Goal: Task Accomplishment & Management: Manage account settings

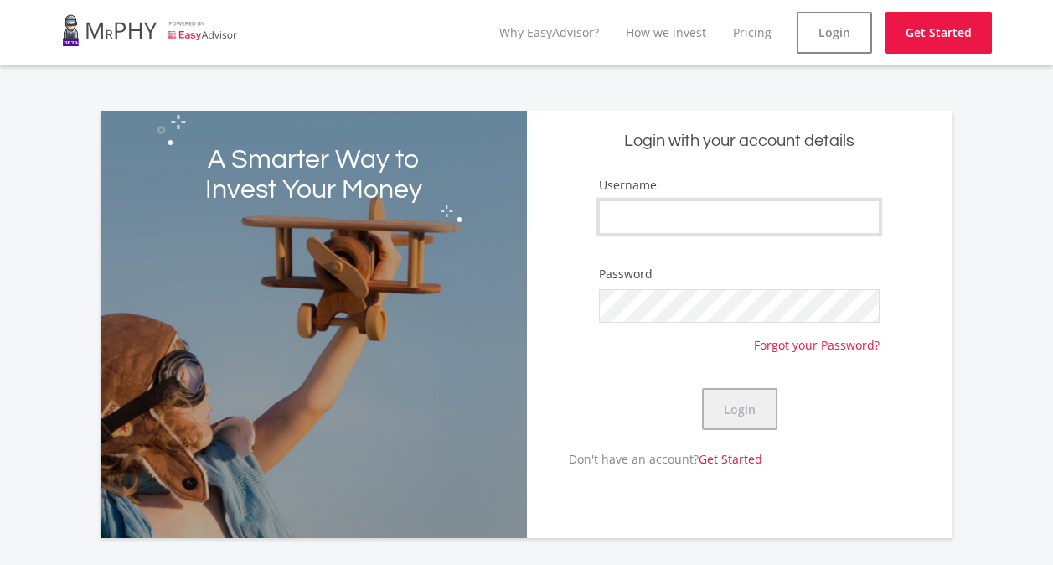
type input "mountainrock"
click at [731, 408] on button "Login" at bounding box center [739, 409] width 75 height 42
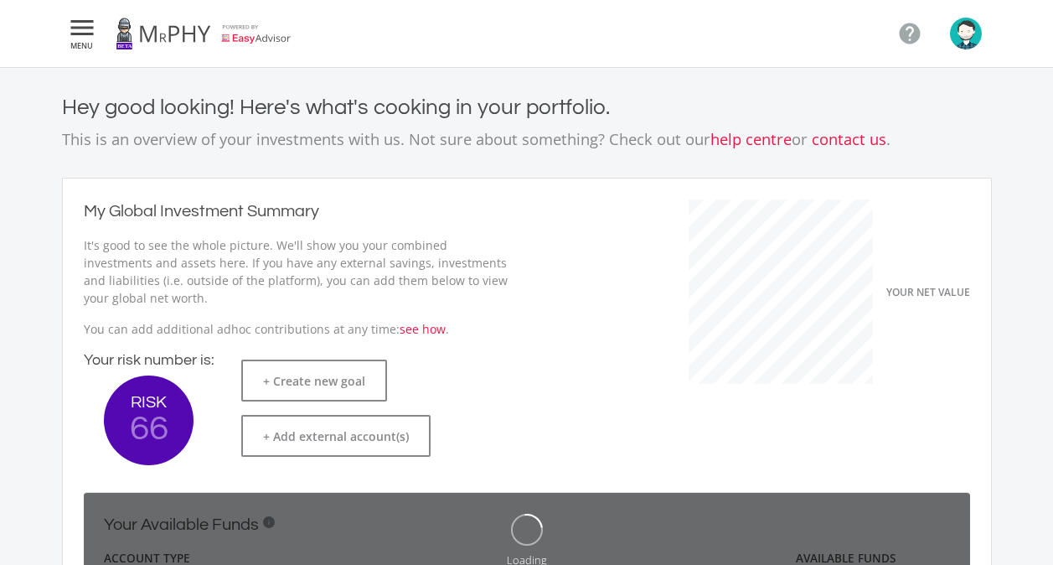
scroll to position [266, 460]
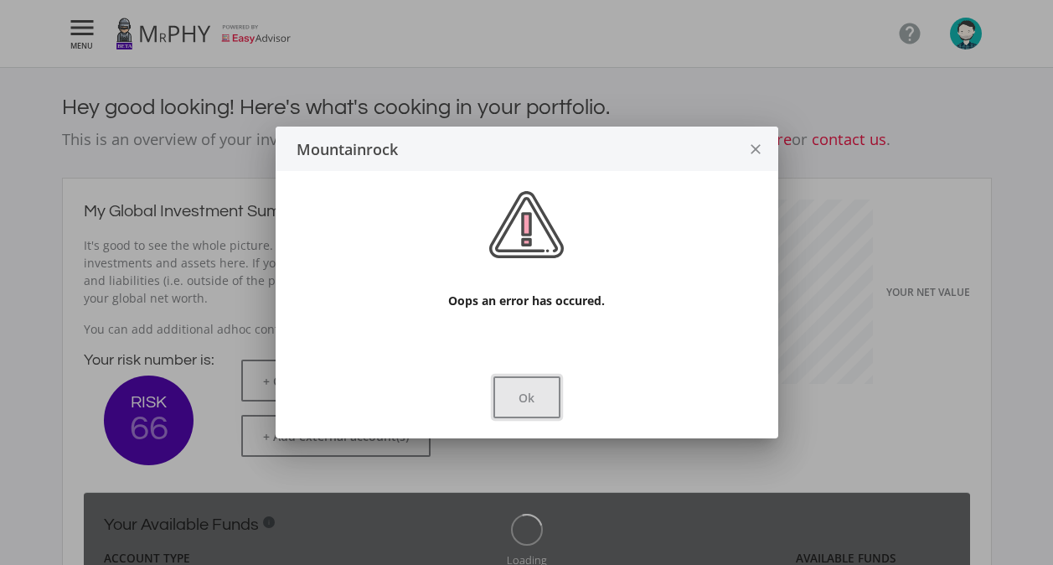
click at [546, 396] on button "Ok" at bounding box center [526, 397] width 67 height 42
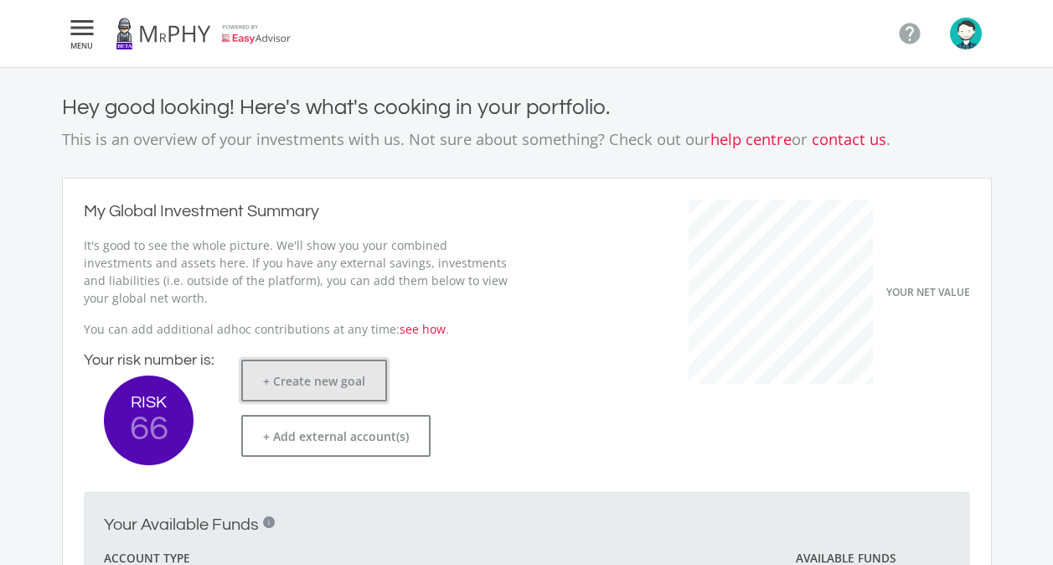
click at [307, 376] on button "+ Create new goal" at bounding box center [314, 380] width 146 height 42
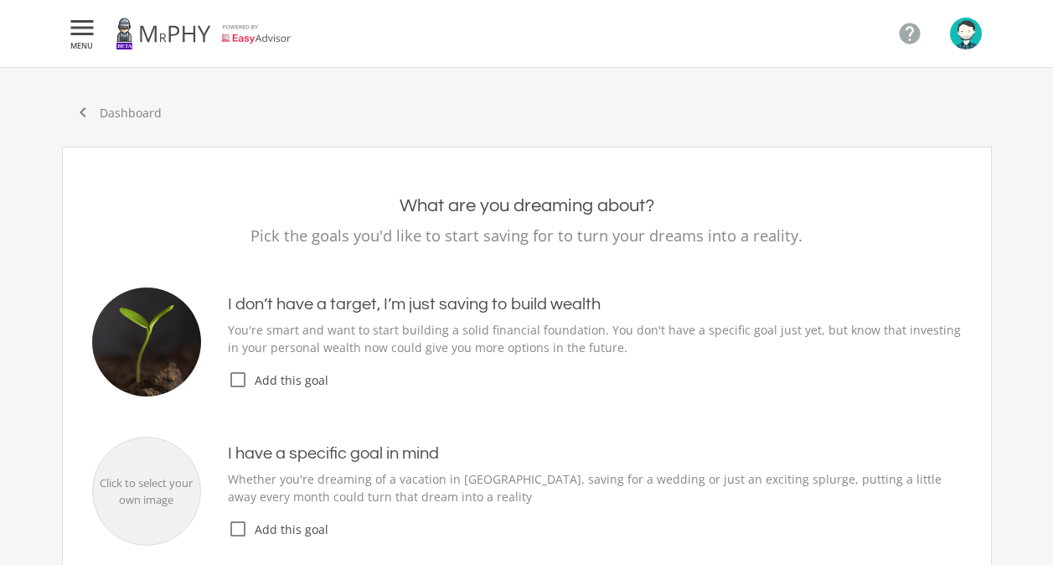
click at [297, 382] on span "Add this goal" at bounding box center [605, 380] width 714 height 18
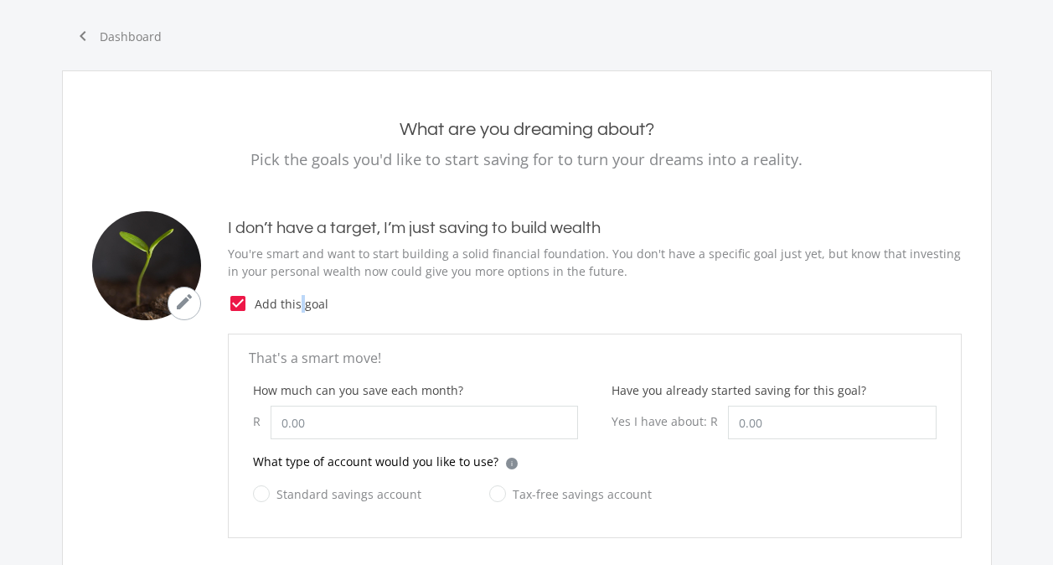
scroll to position [84, 0]
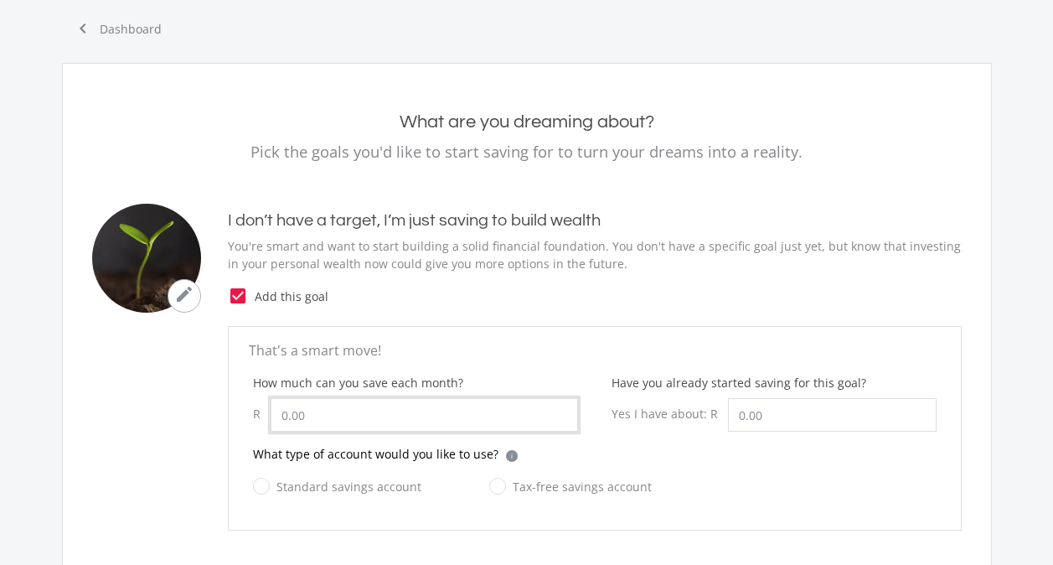
click at [284, 415] on input "How much can you save each month?" at bounding box center [424, 415] width 307 height 34
type input "500.00"
click at [293, 488] on label "Standard savings account" at bounding box center [337, 486] width 168 height 21
click at [293, 488] on input "Standard savings account" at bounding box center [320, 496] width 168 height 34
radio input "true"
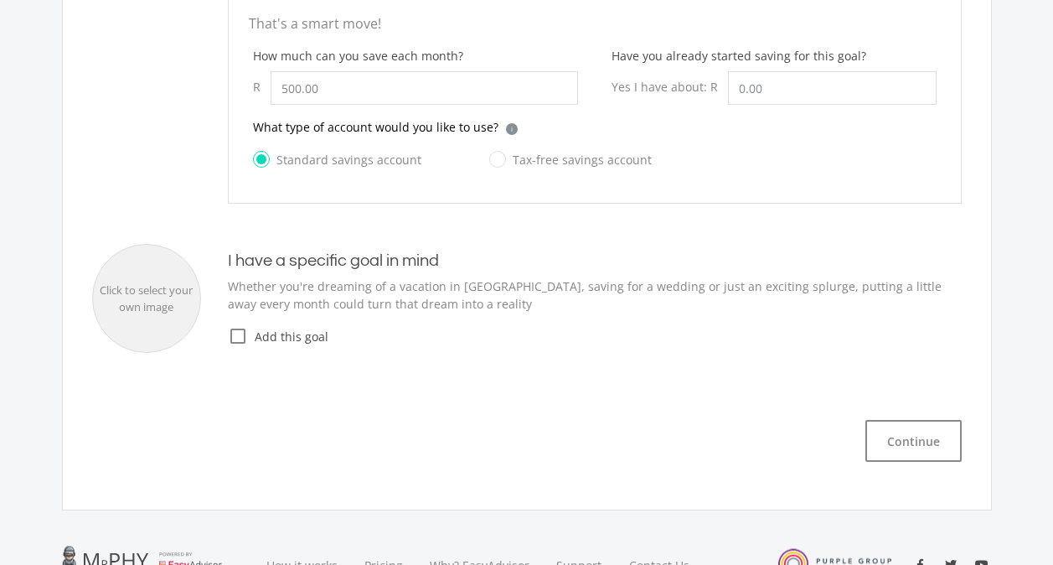
scroll to position [419, 0]
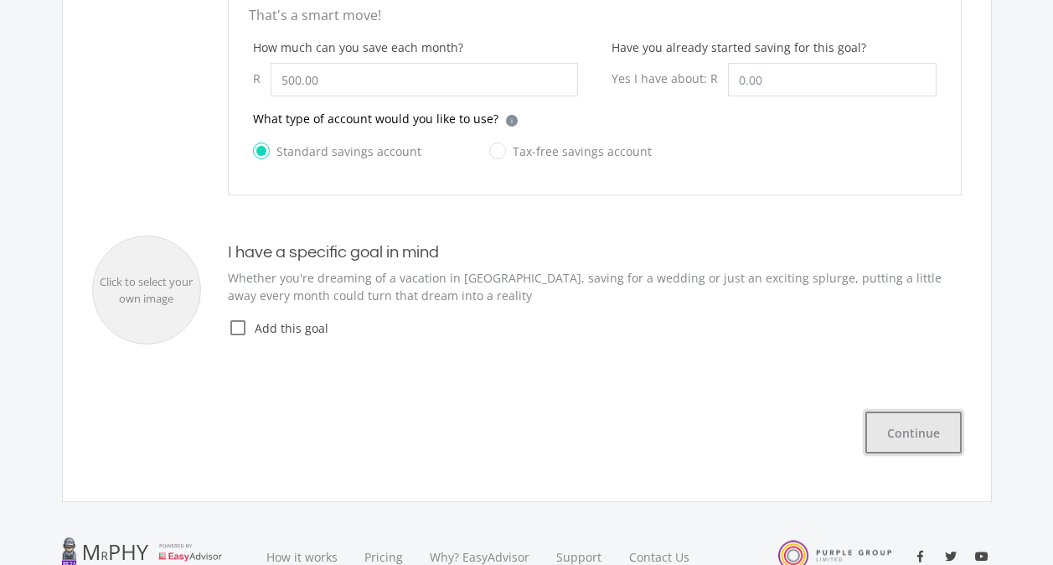
click at [919, 434] on button "Continue" at bounding box center [913, 432] width 96 height 42
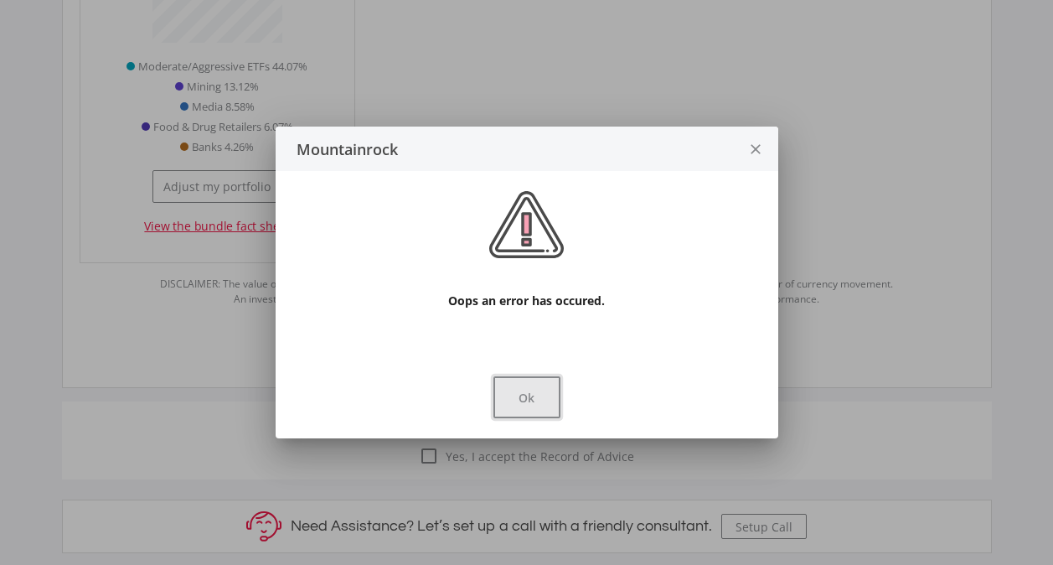
click at [536, 397] on button "Ok" at bounding box center [526, 397] width 67 height 42
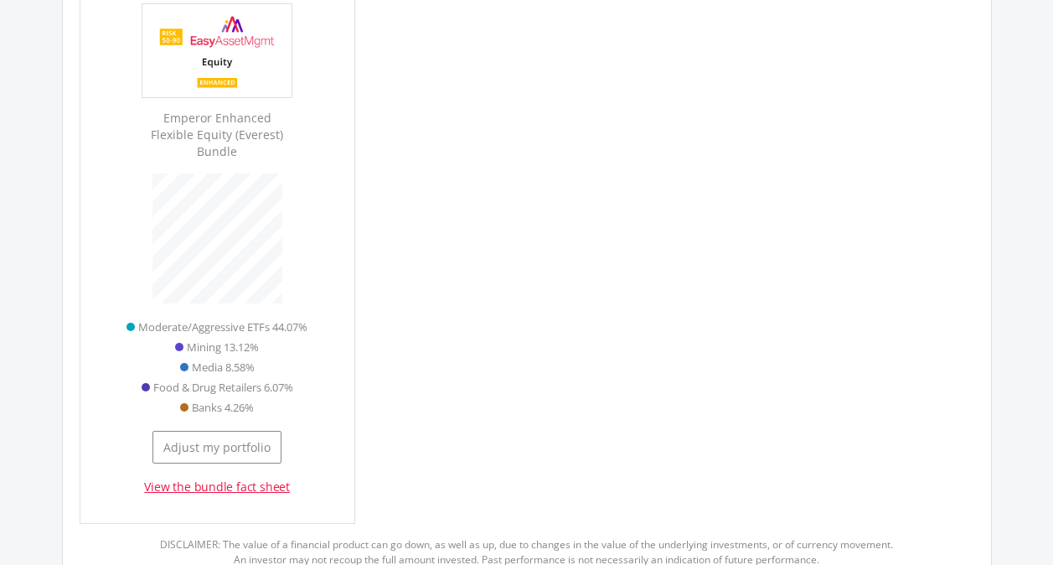
scroll to position [653, 0]
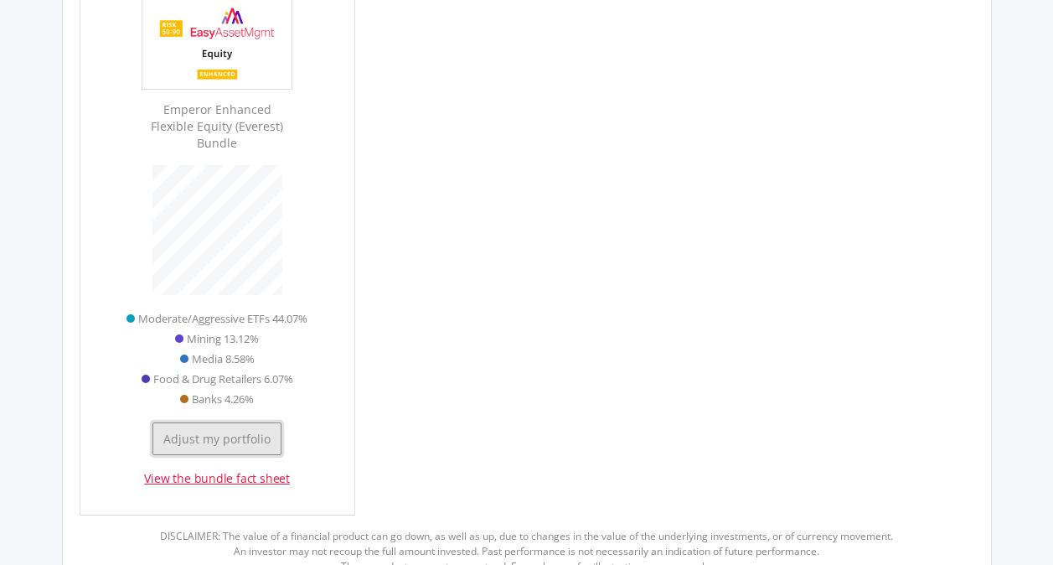
click at [264, 425] on button "Adjust my portfolio" at bounding box center [216, 438] width 129 height 33
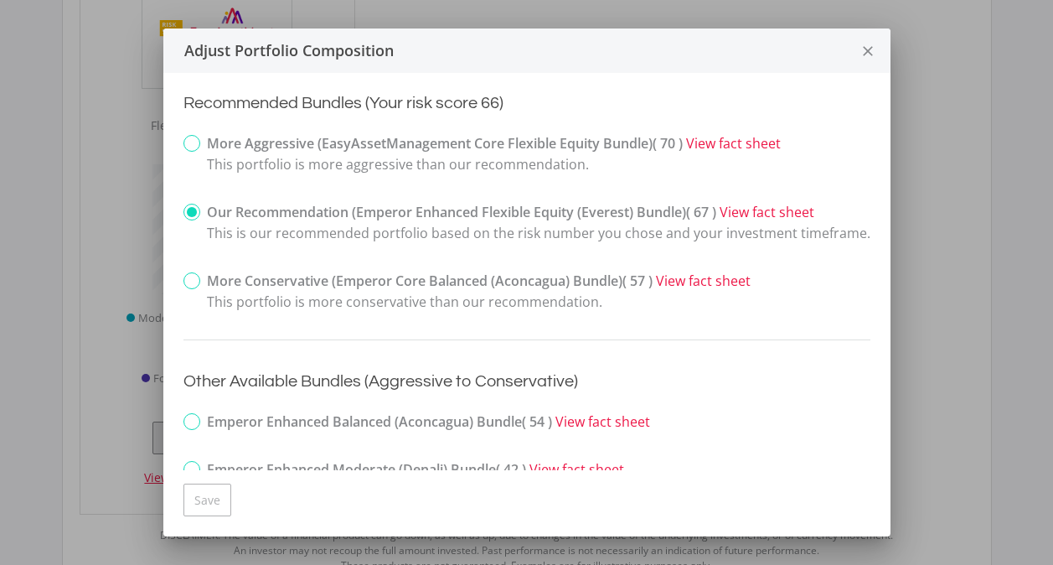
scroll to position [0, 0]
click at [539, 142] on strong "More Aggressive (EasyAssetManagement Core Flexible Equity Bundle) ( 70 )" at bounding box center [445, 143] width 476 height 18
click at [178, 142] on input "More Aggressive (EasyAssetManagement Core Flexible Equity Bundle) ( 70 ) View f…" at bounding box center [172, 158] width 11 height 42
radio input "true"
click at [219, 497] on button "Save" at bounding box center [207, 499] width 48 height 33
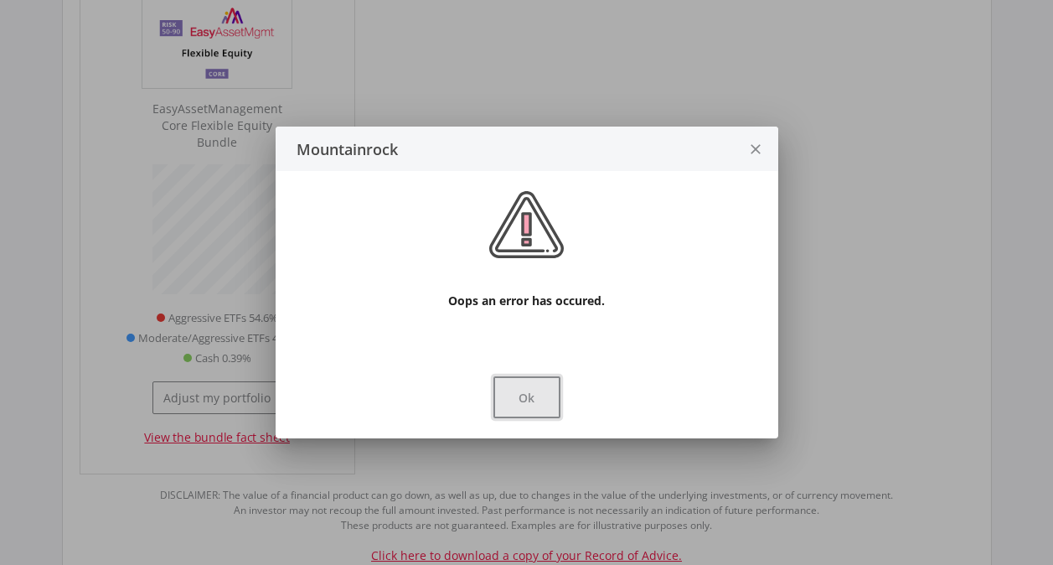
click at [537, 392] on button "Ok" at bounding box center [526, 397] width 67 height 42
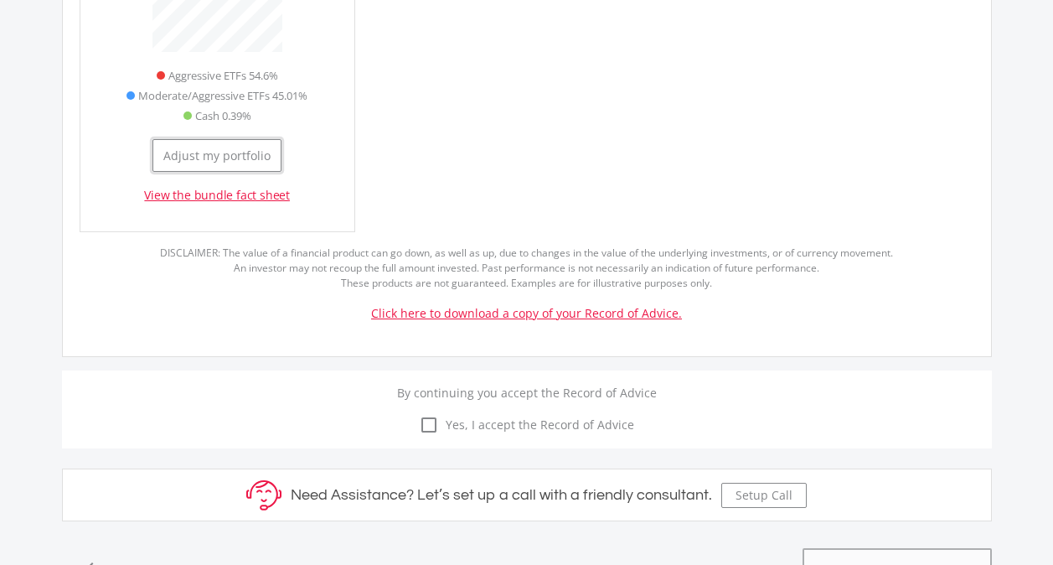
scroll to position [904, 0]
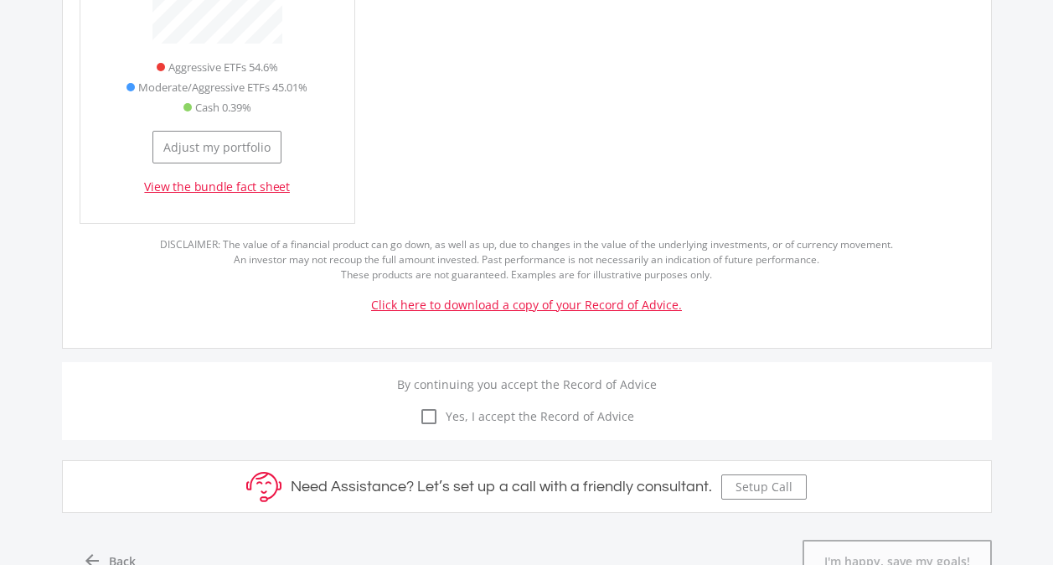
click at [586, 407] on span "Yes, I accept the Record of Advice" at bounding box center [536, 416] width 195 height 18
click at [527, 406] on input "check_box_outline_blank check_box Yes, I accept the Record of Advice" at bounding box center [527, 406] width 0 height 0
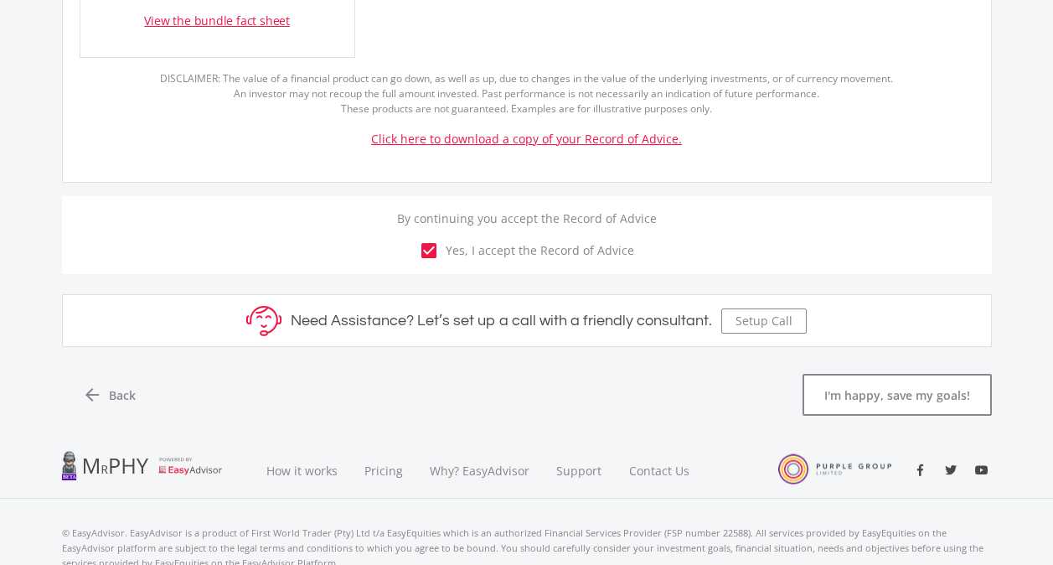
scroll to position [1071, 0]
click at [911, 379] on button "I'm happy, save my goals!" at bounding box center [896, 393] width 189 height 42
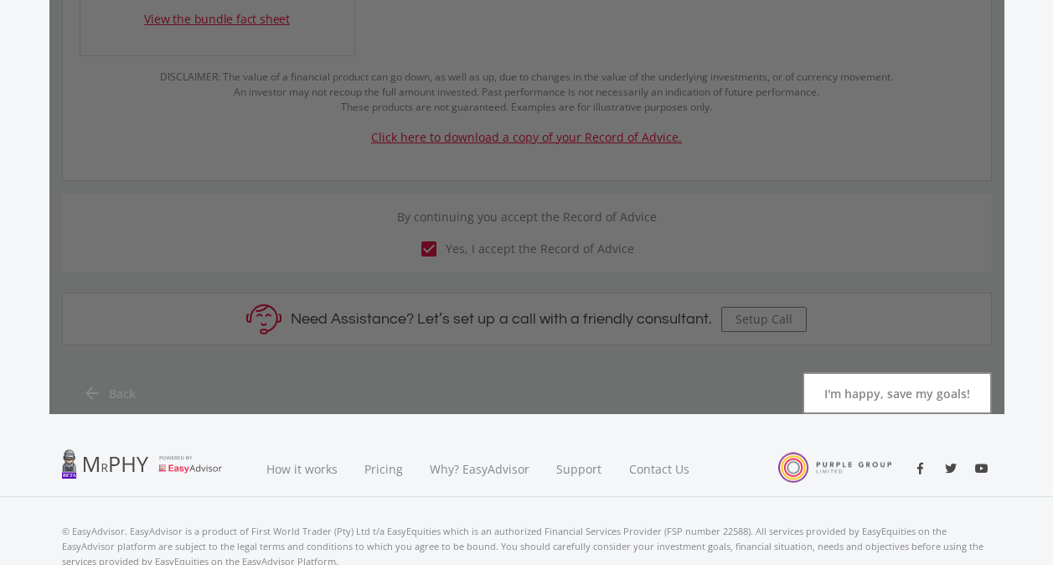
scroll to position [0, 0]
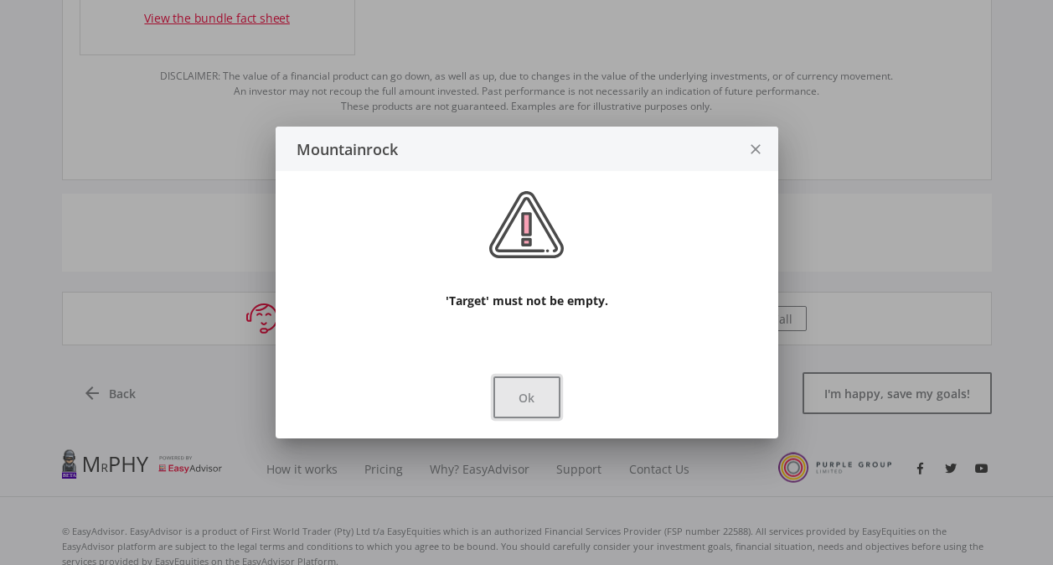
click at [544, 402] on button "Ok" at bounding box center [526, 397] width 67 height 42
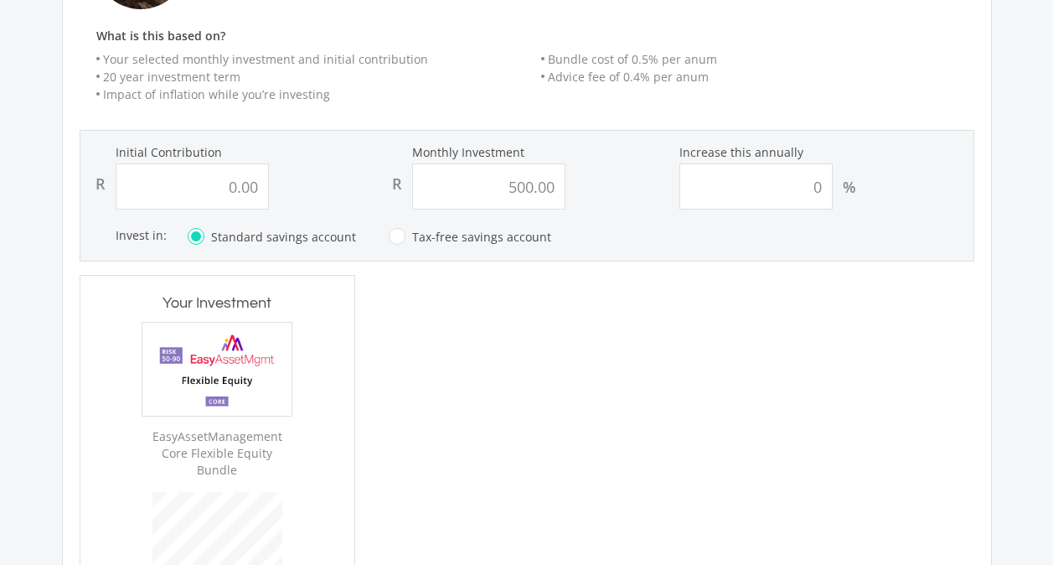
scroll to position [317, 0]
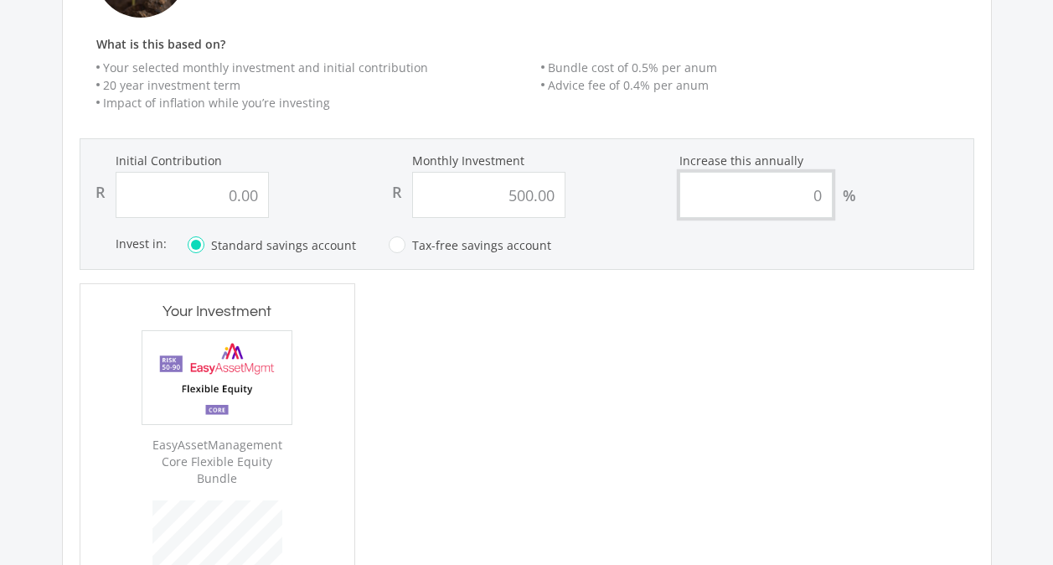
click at [771, 199] on input "0" at bounding box center [755, 195] width 153 height 46
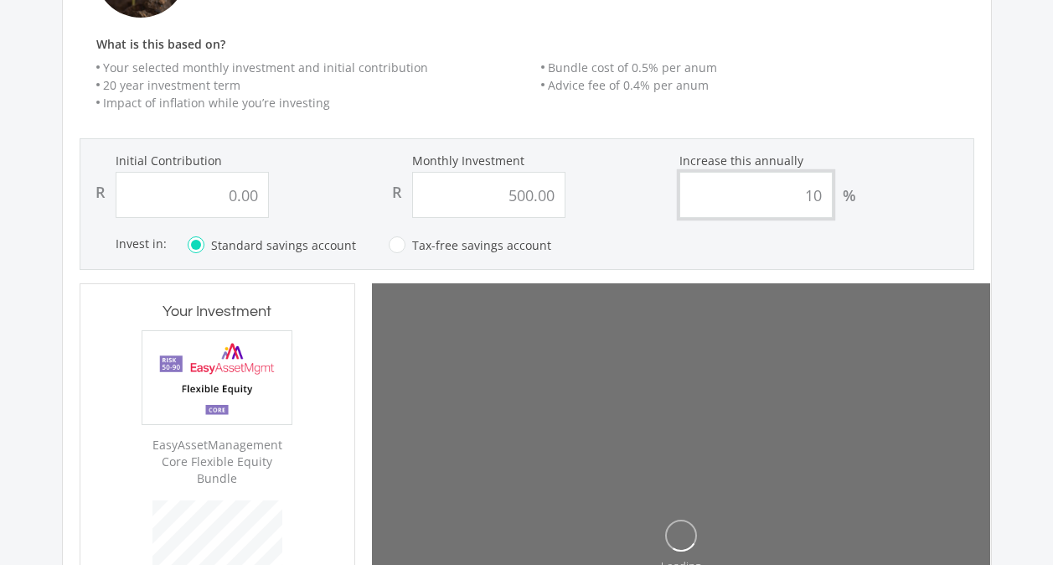
type input "10"
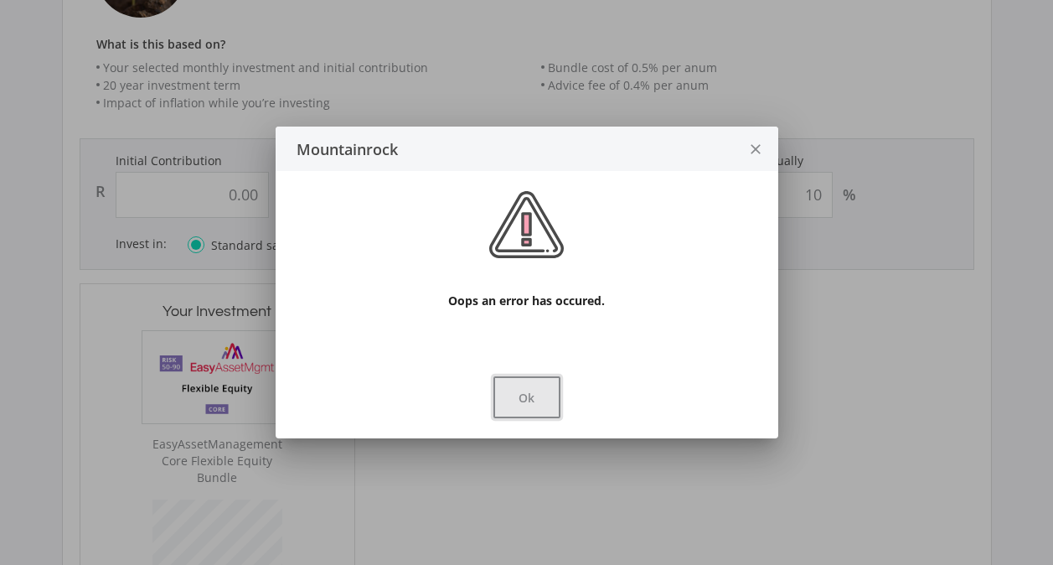
click at [520, 398] on button "Ok" at bounding box center [526, 397] width 67 height 42
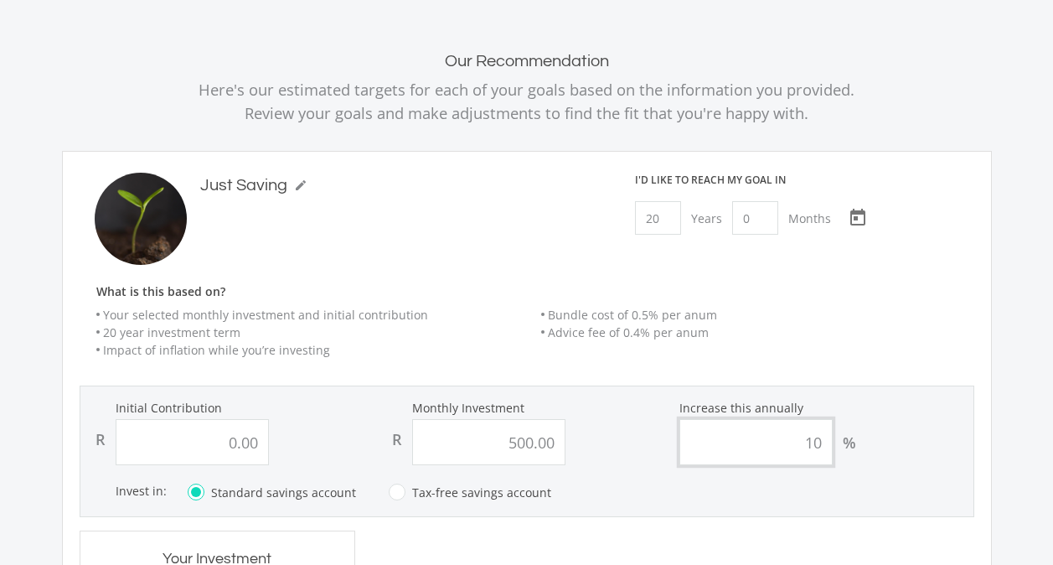
scroll to position [168, 0]
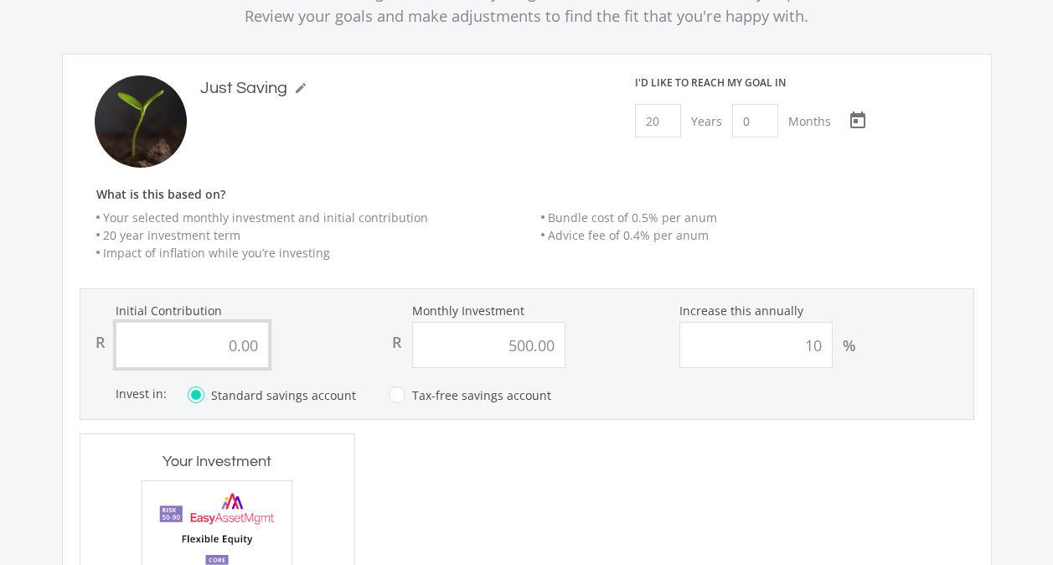
click at [224, 349] on input "0.00" at bounding box center [192, 345] width 153 height 46
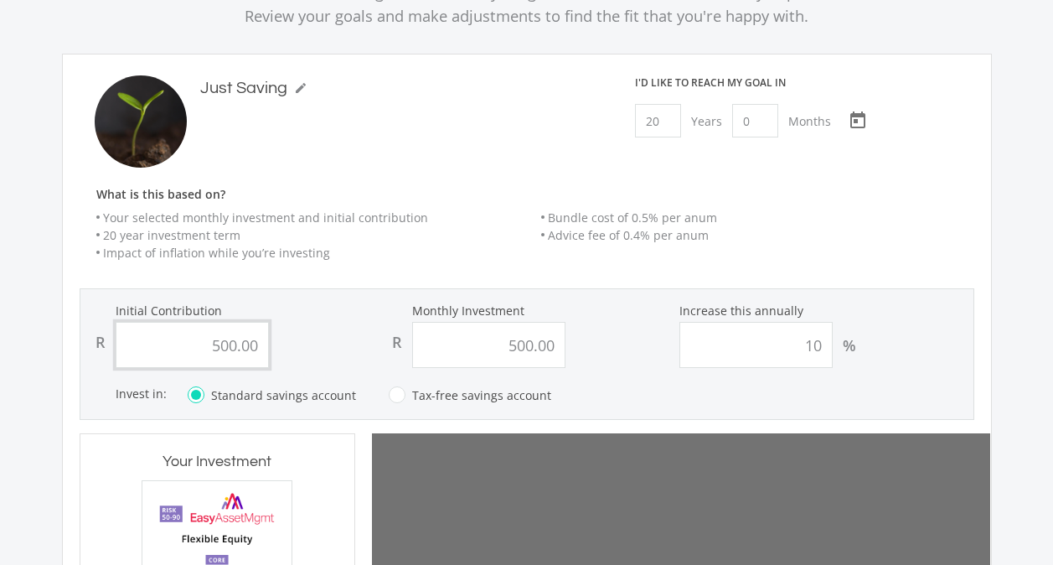
type input "500.00"
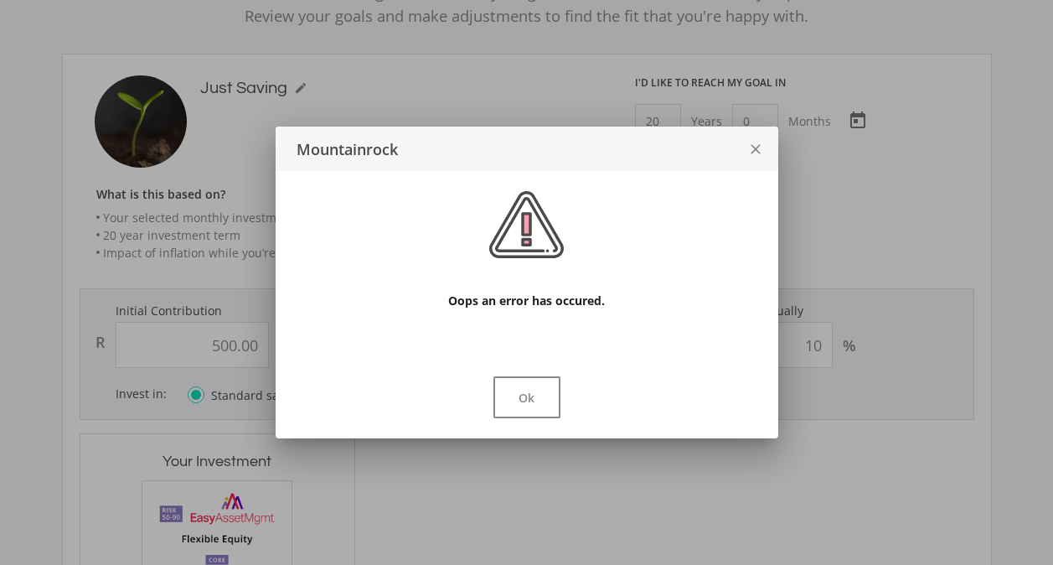
scroll to position [0, 0]
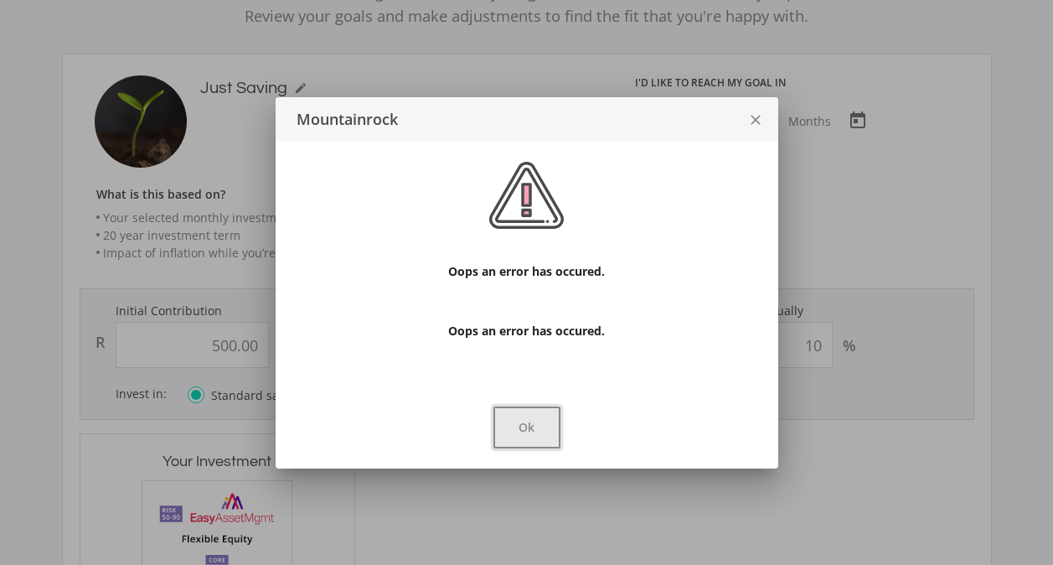
click at [534, 425] on button "Ok" at bounding box center [526, 427] width 67 height 42
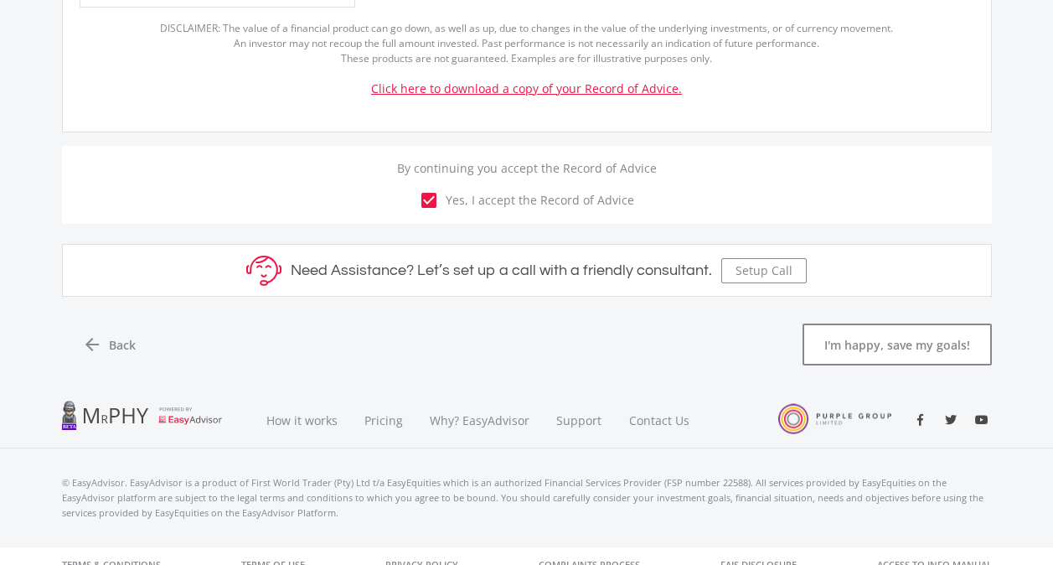
scroll to position [1121, 0]
click at [936, 324] on button "I'm happy, save my goals!" at bounding box center [896, 343] width 189 height 42
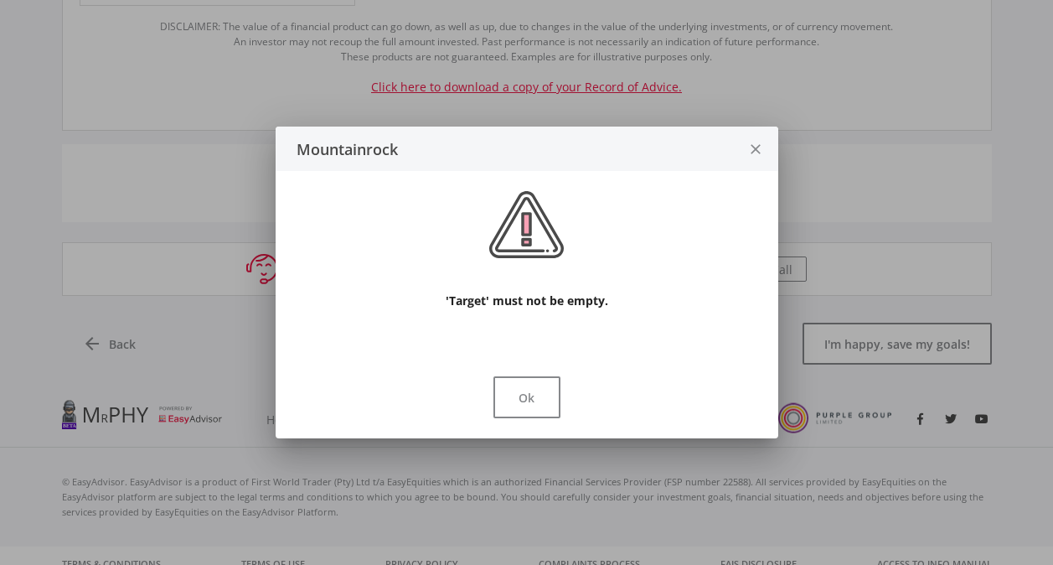
scroll to position [0, 0]
click at [541, 400] on button "Ok" at bounding box center [526, 397] width 67 height 42
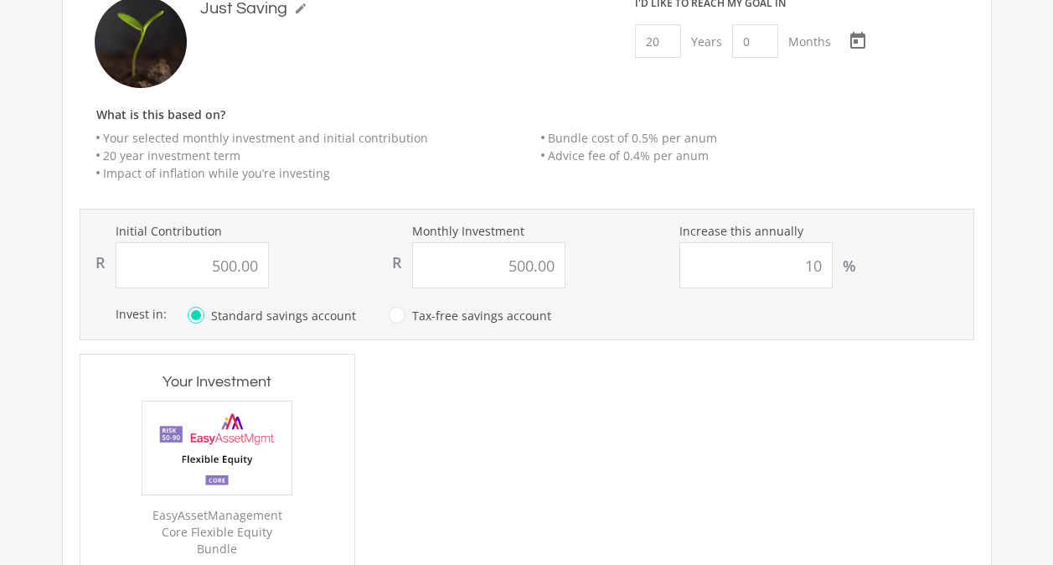
scroll to position [199, 0]
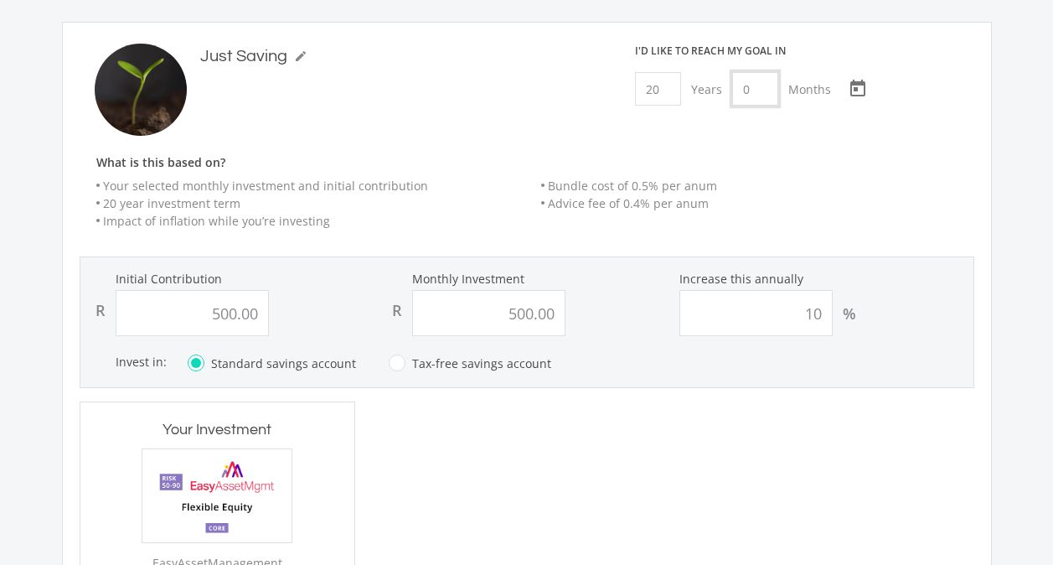
click at [745, 90] on input "0" at bounding box center [755, 89] width 46 height 34
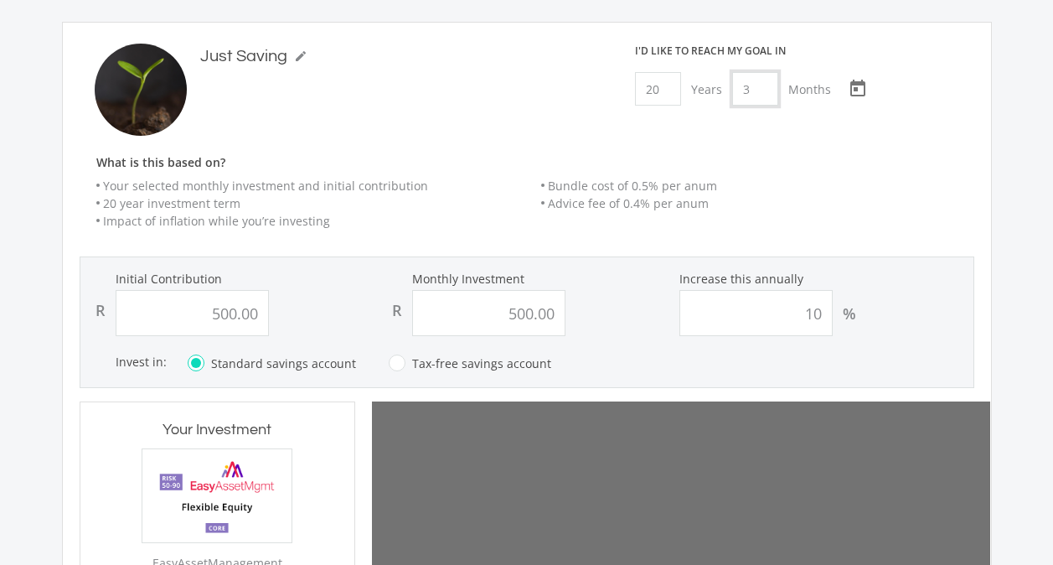
type input "3"
click at [927, 207] on li "Advice fee of 0.4% per anum" at bounding box center [757, 203] width 433 height 18
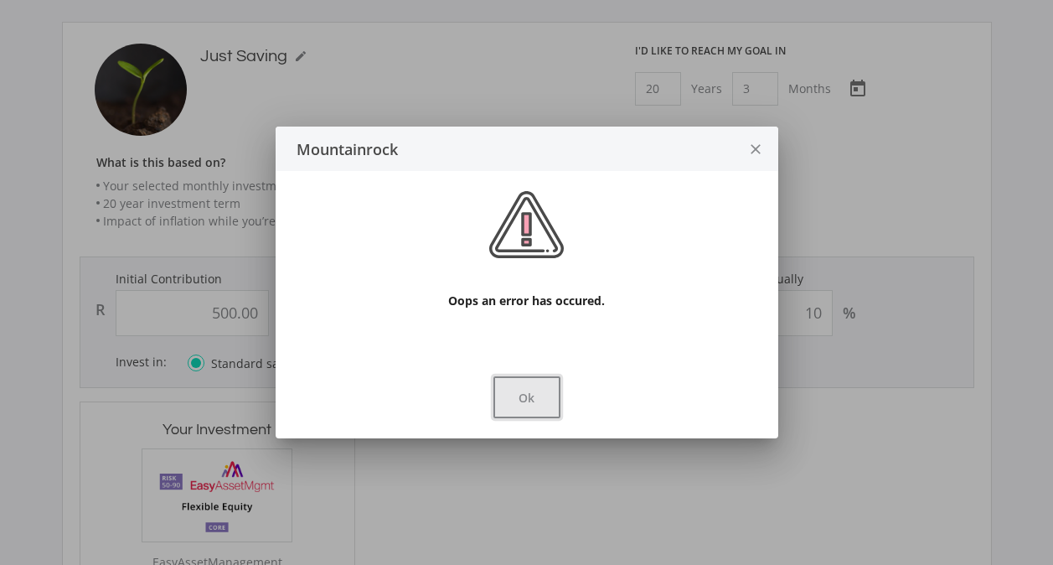
click at [544, 395] on button "Ok" at bounding box center [526, 397] width 67 height 42
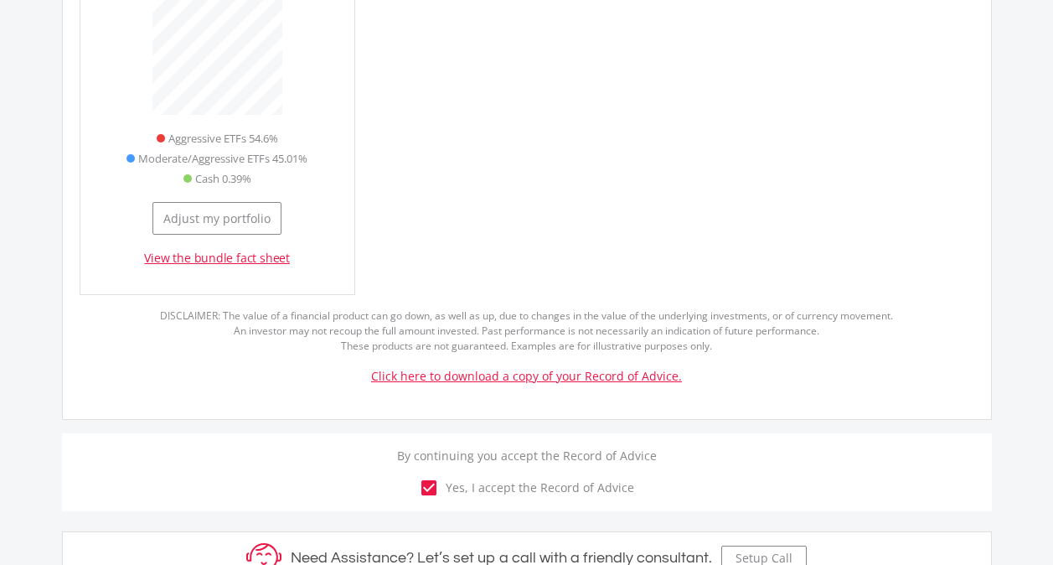
scroll to position [953, 0]
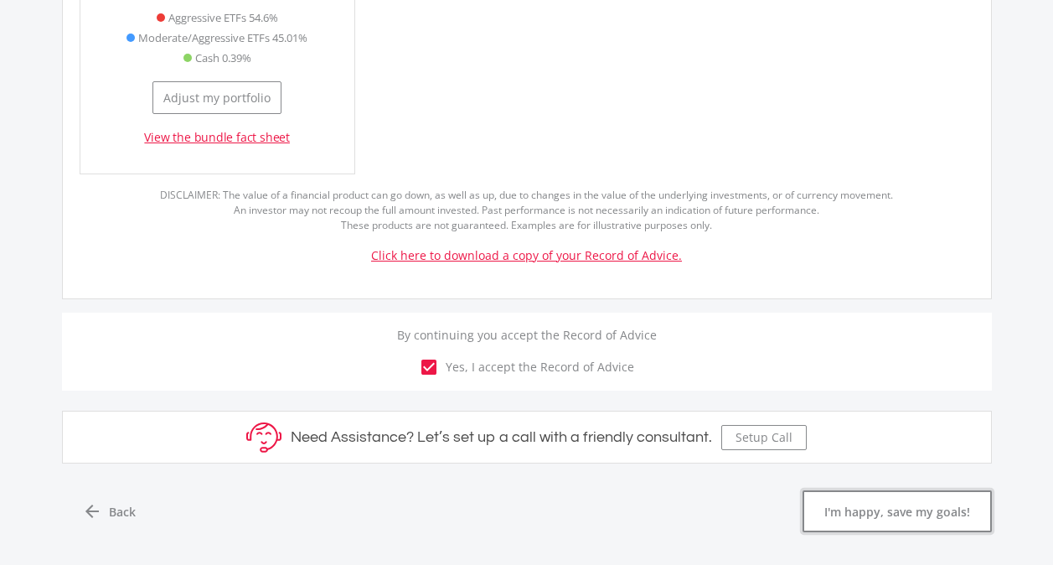
click at [872, 491] on button "I'm happy, save my goals!" at bounding box center [896, 511] width 189 height 42
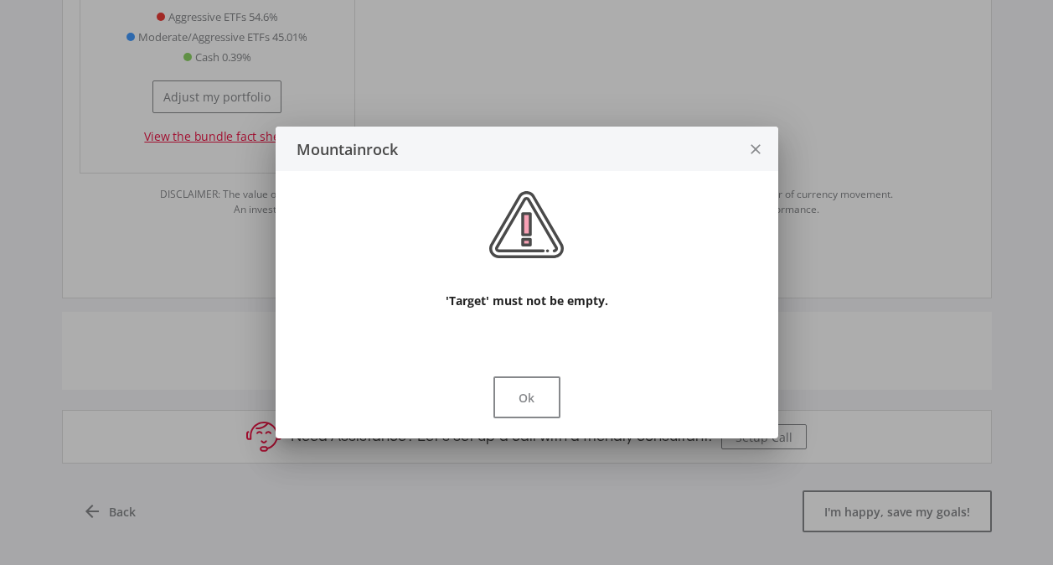
scroll to position [0, 0]
click at [529, 401] on button "Ok" at bounding box center [526, 397] width 67 height 42
